Goal: Find specific page/section: Find specific page/section

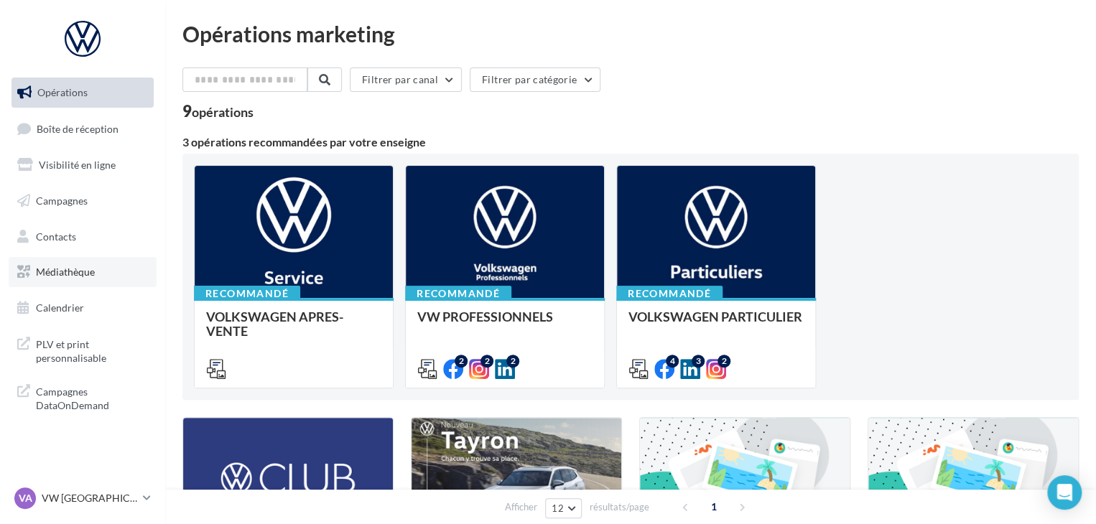
click at [74, 272] on span "Médiathèque" at bounding box center [65, 272] width 59 height 12
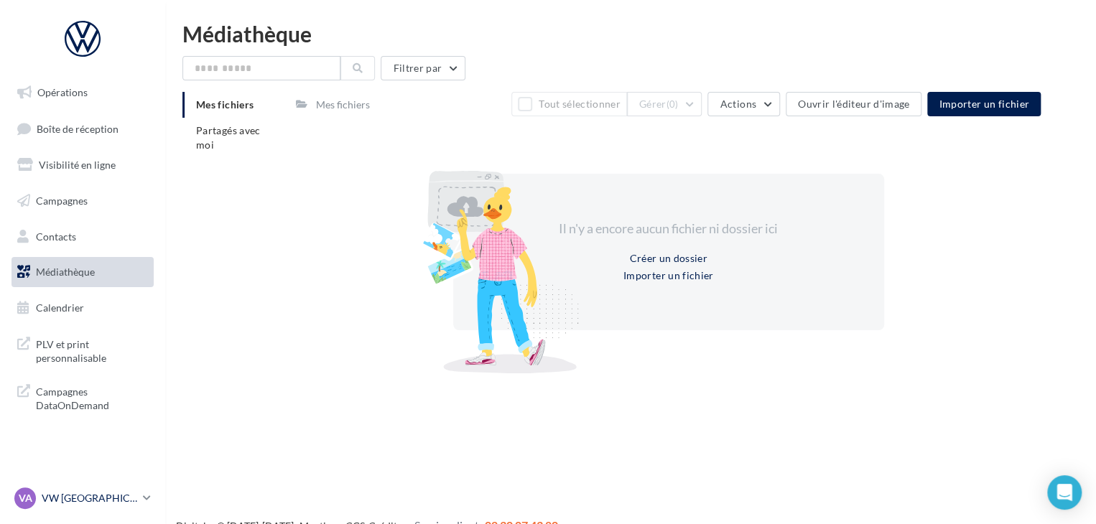
click at [80, 504] on p "VW [GEOGRAPHIC_DATA]" at bounding box center [90, 498] width 96 height 14
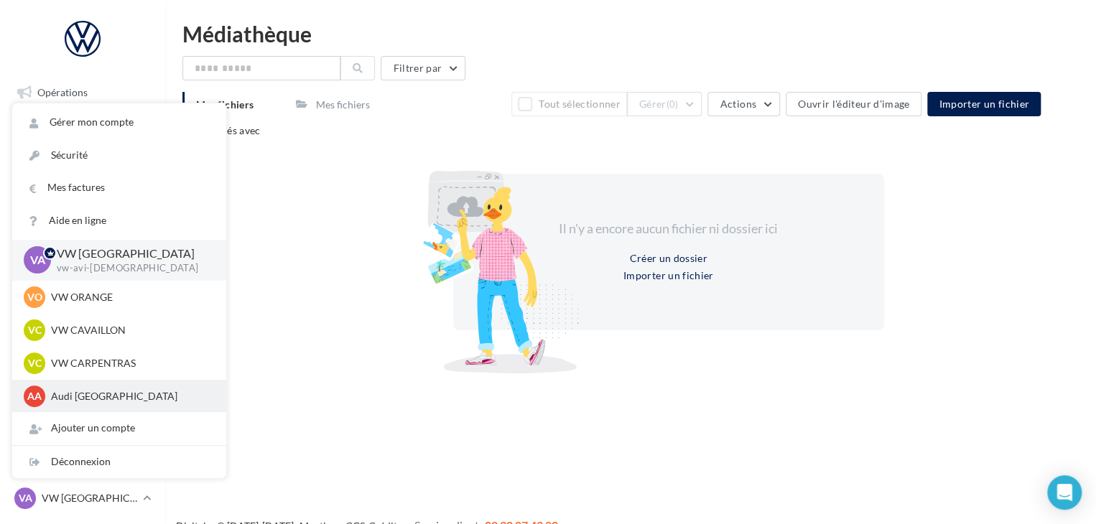
click at [108, 409] on div "AA Audi AVIGNON audi-avig-gay" at bounding box center [119, 396] width 214 height 33
click at [109, 406] on div "AA Audi AVIGNON audi-avig-gay" at bounding box center [119, 397] width 191 height 22
